Goal: Task Accomplishment & Management: Manage account settings

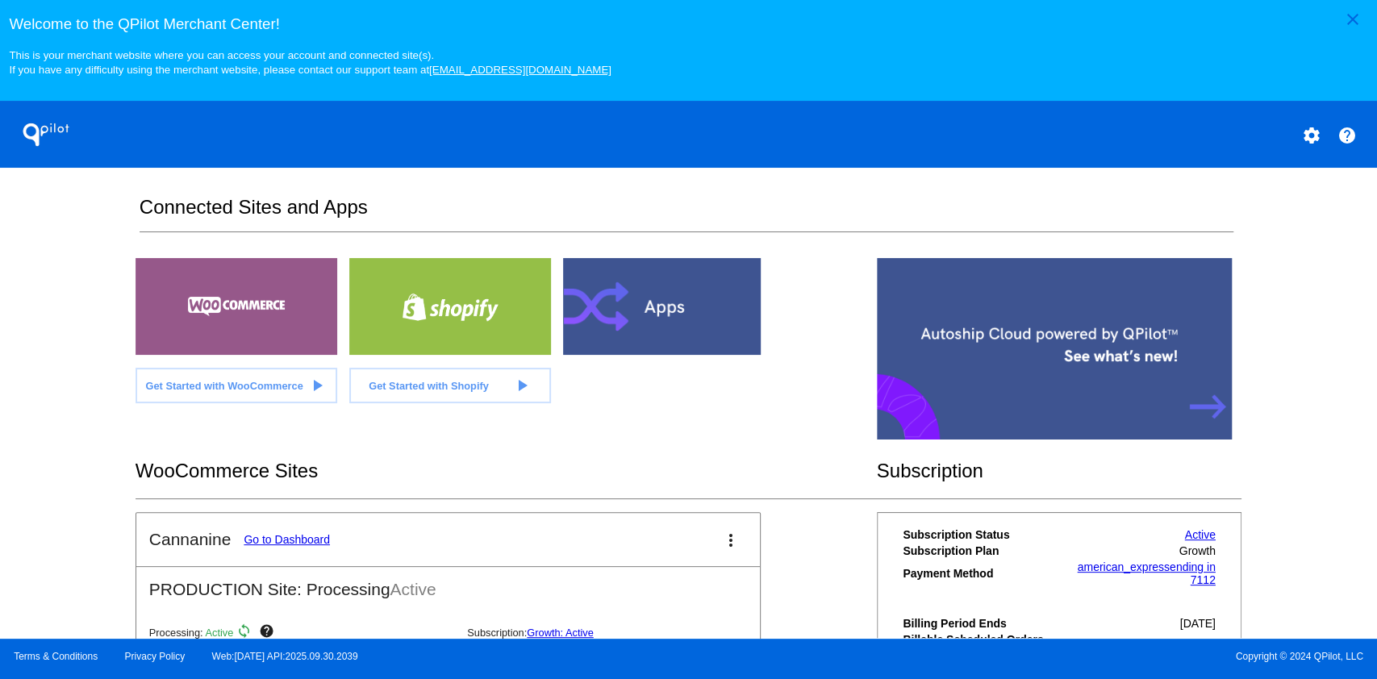
scroll to position [274, 0]
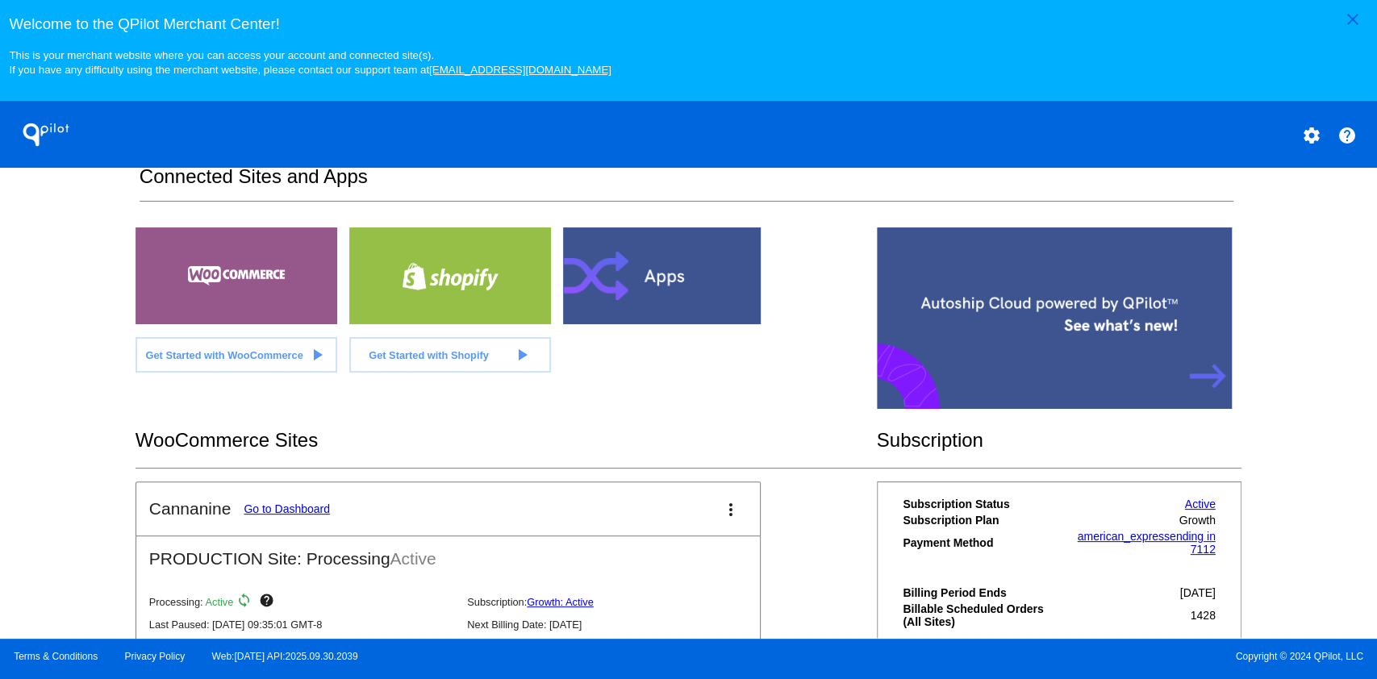
click at [292, 508] on link "Go to Dashboard" at bounding box center [287, 509] width 86 height 13
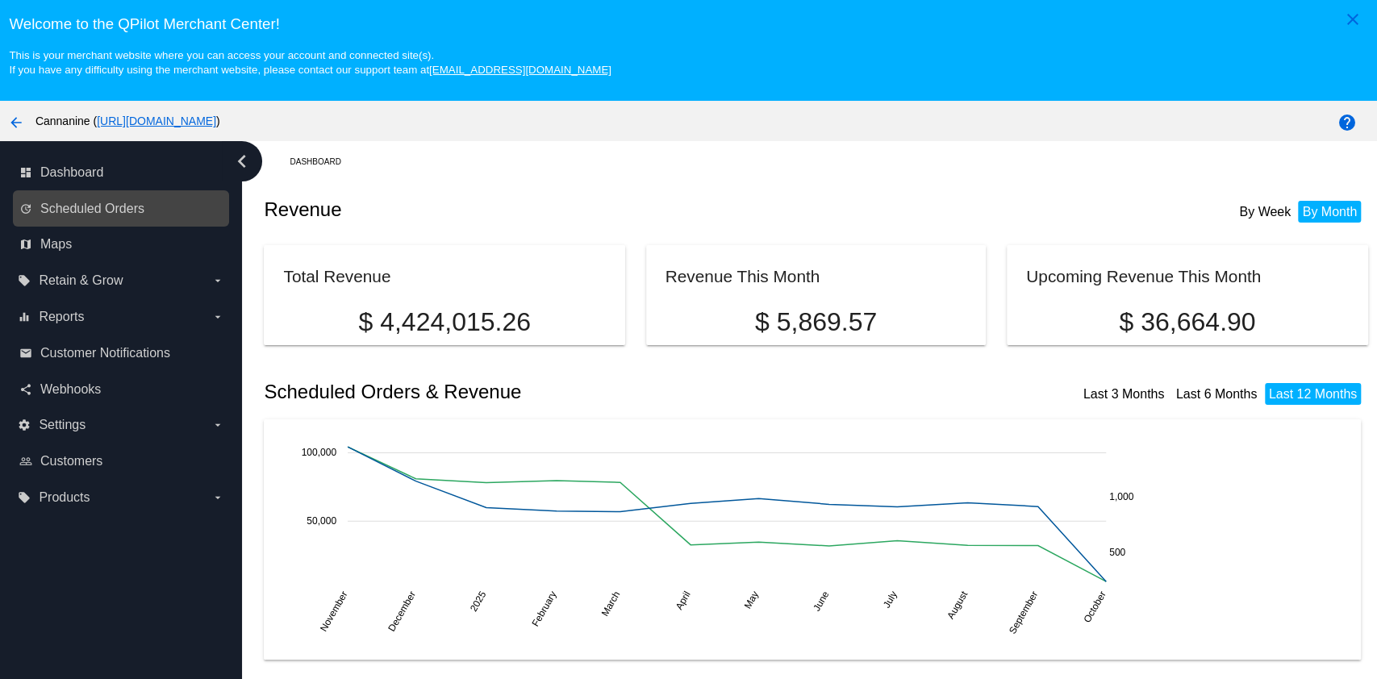
click at [136, 219] on link "update Scheduled Orders" at bounding box center [121, 209] width 205 height 26
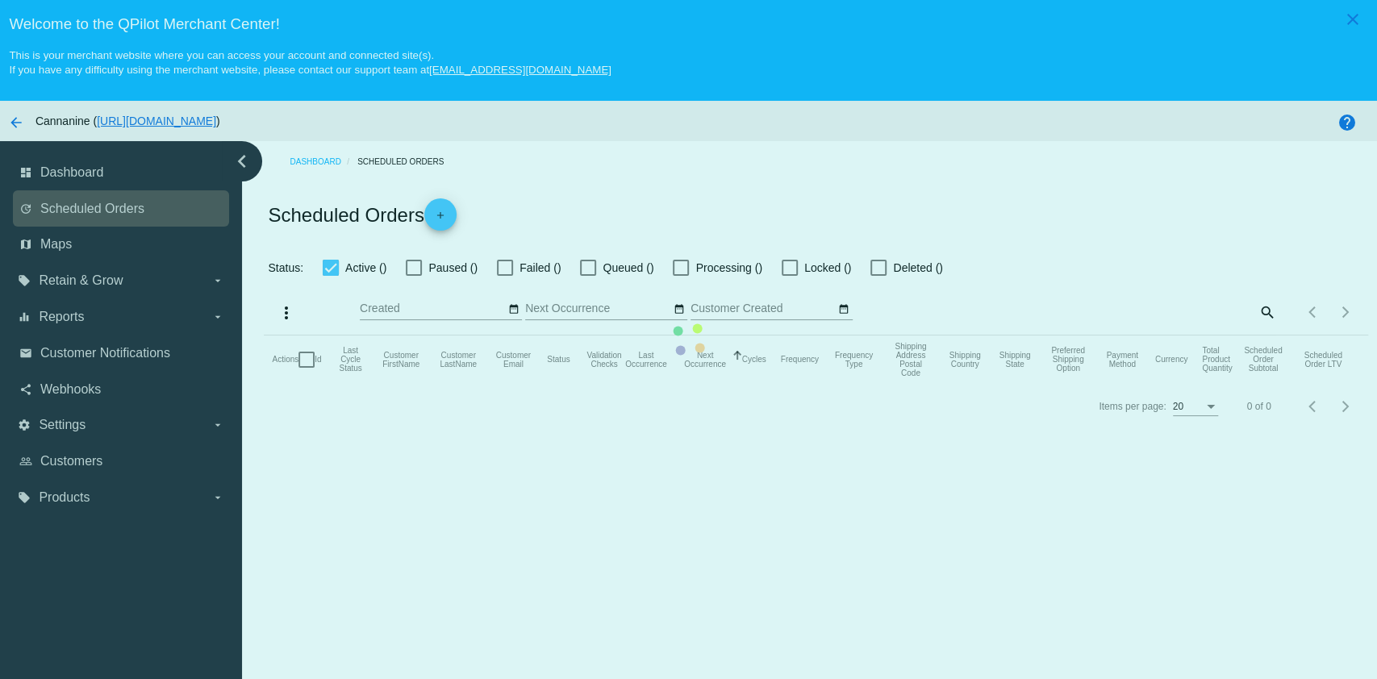
checkbox input "true"
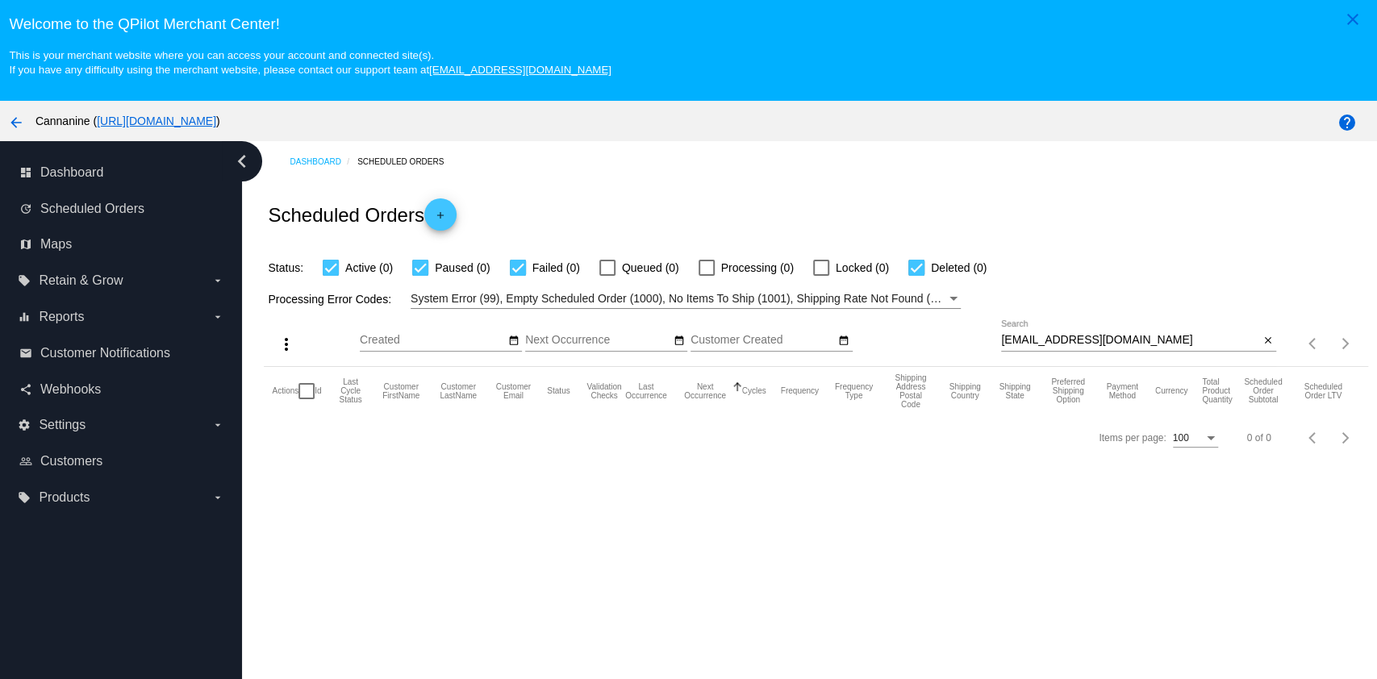
click at [1090, 351] on div "[EMAIL_ADDRESS][DOMAIN_NAME] Search" at bounding box center [1130, 335] width 258 height 31
click at [1099, 337] on input "[EMAIL_ADDRESS][DOMAIN_NAME]" at bounding box center [1130, 340] width 258 height 13
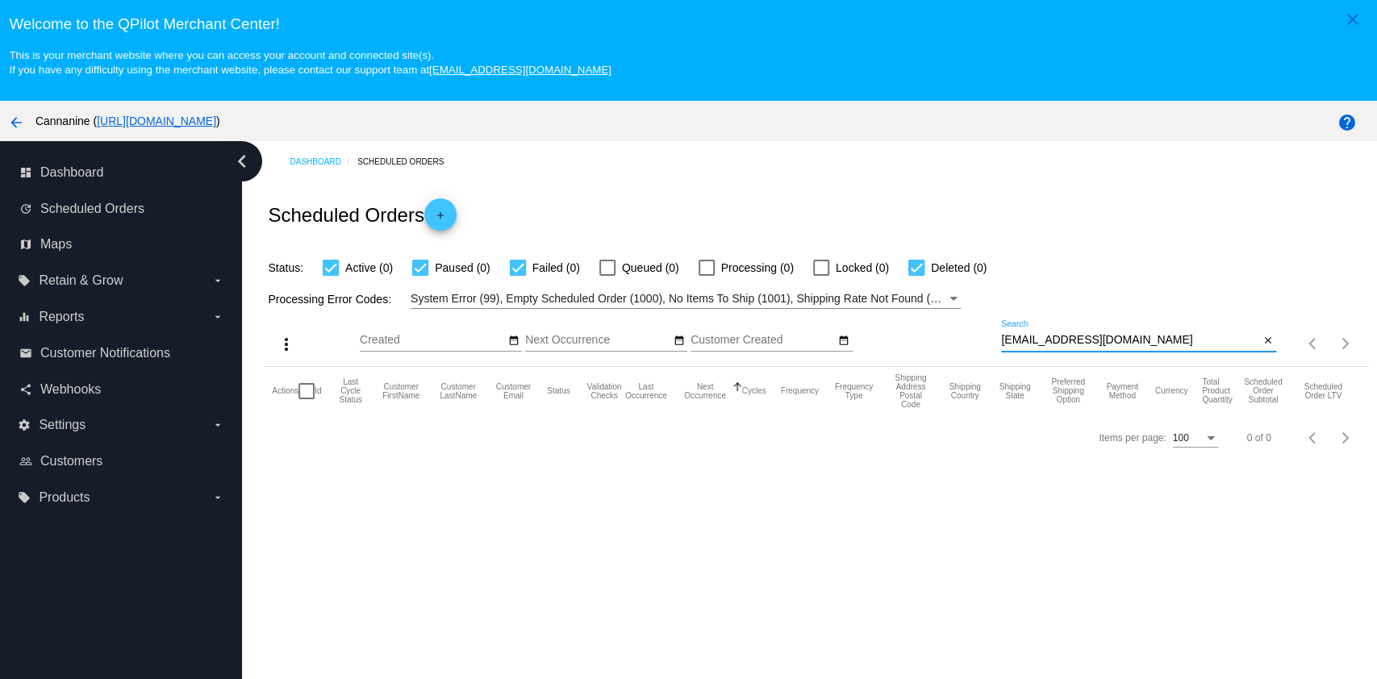
paste input "debbieriddle55"
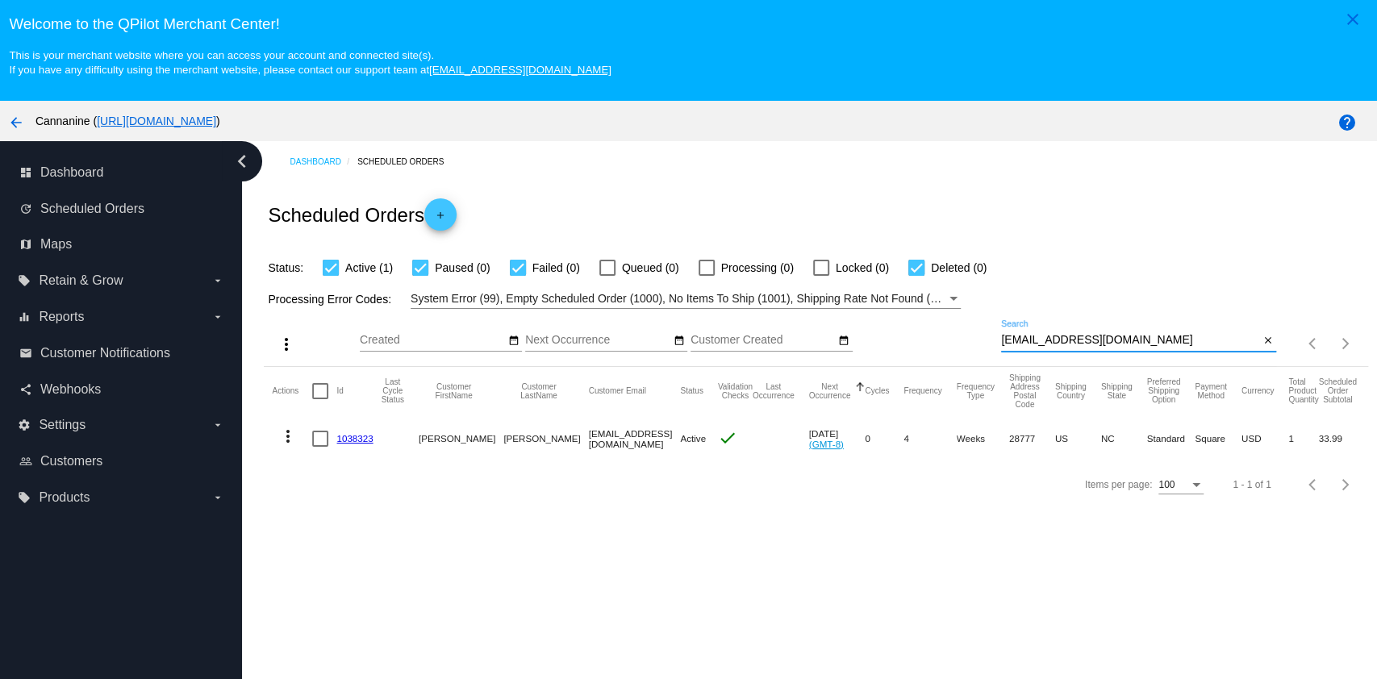
type input "[EMAIL_ADDRESS][DOMAIN_NAME]"
